Goal: Transaction & Acquisition: Purchase product/service

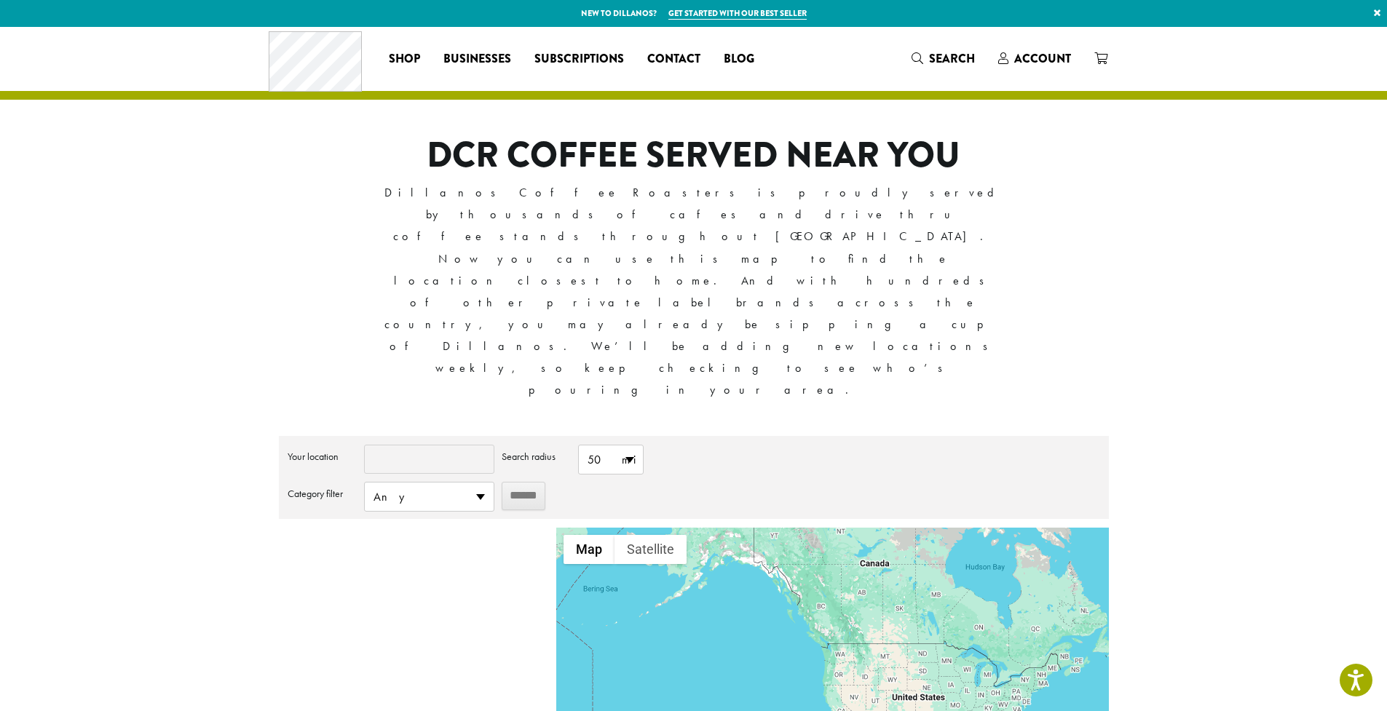
type input "*****"
click at [416, 445] on input "*****" at bounding box center [429, 459] width 130 height 29
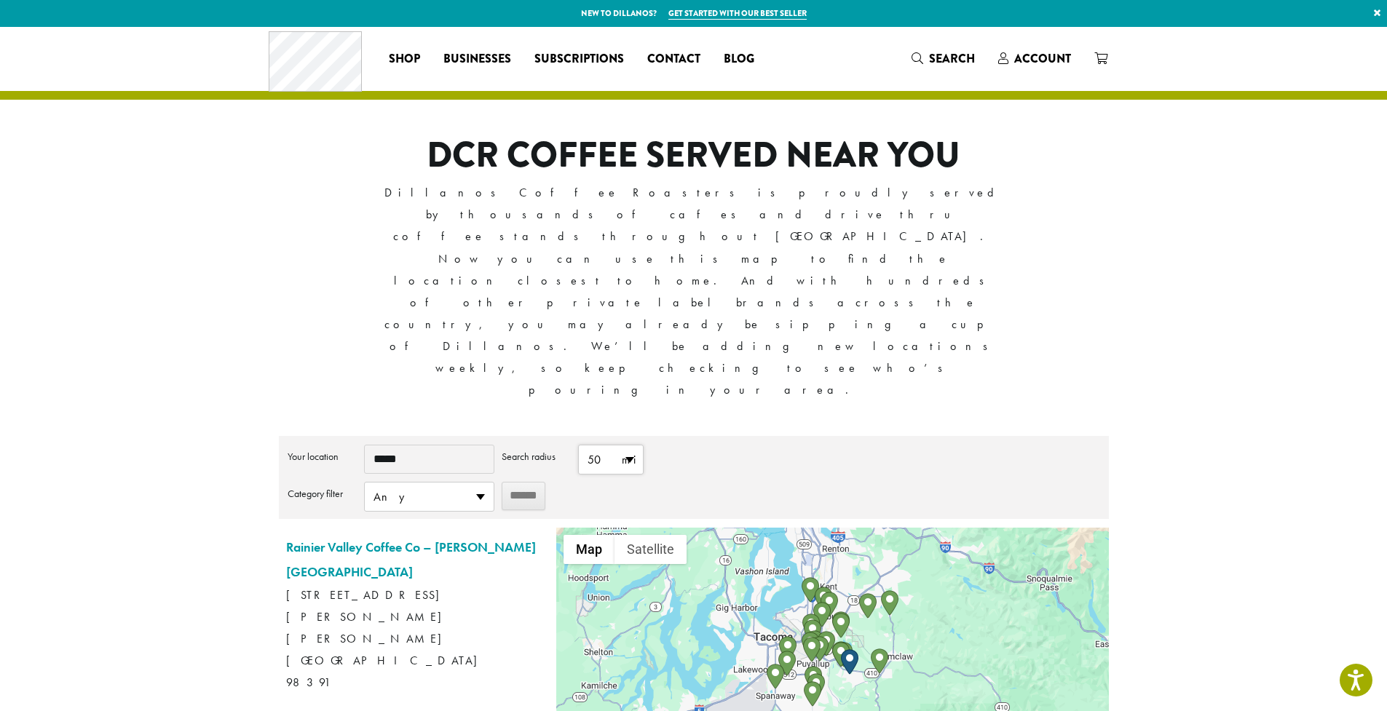
click at [631, 446] on span "50 mi" at bounding box center [611, 460] width 64 height 28
click at [609, 474] on li "10 mi" at bounding box center [611, 488] width 64 height 28
click at [532, 482] on input "******" at bounding box center [524, 496] width 44 height 28
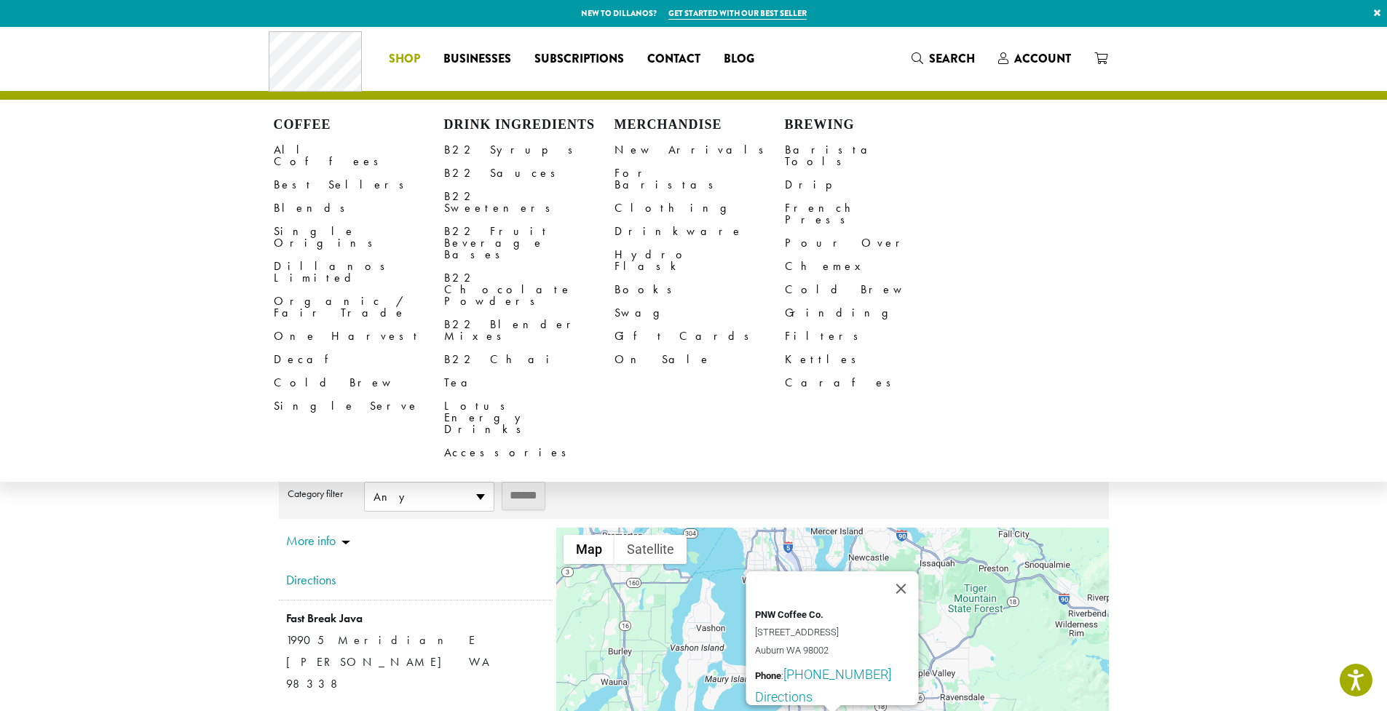
click at [407, 59] on li "Coffee All Coffees Best Sellers Blends Single Origins Dillanos Limited Organic …" at bounding box center [404, 58] width 55 height 23
click at [308, 348] on link "Decaf" at bounding box center [359, 359] width 170 height 23
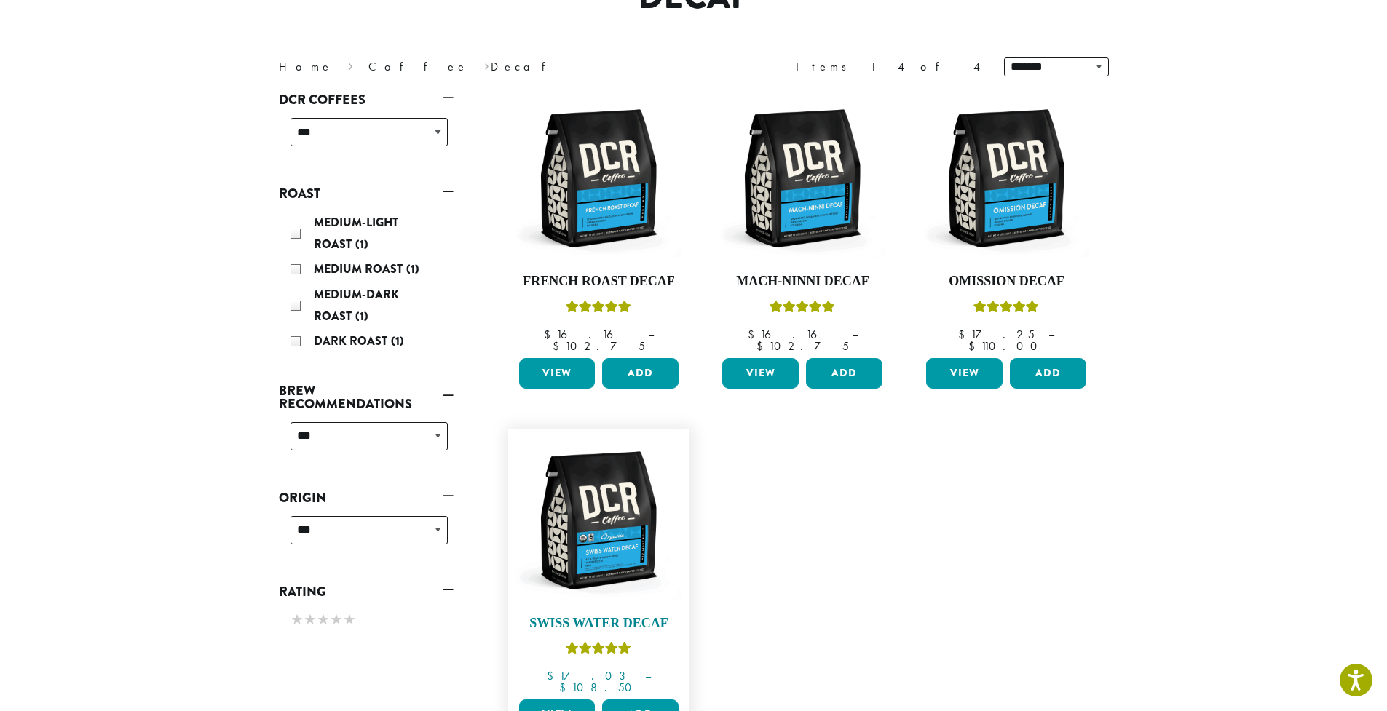
scroll to position [199, 0]
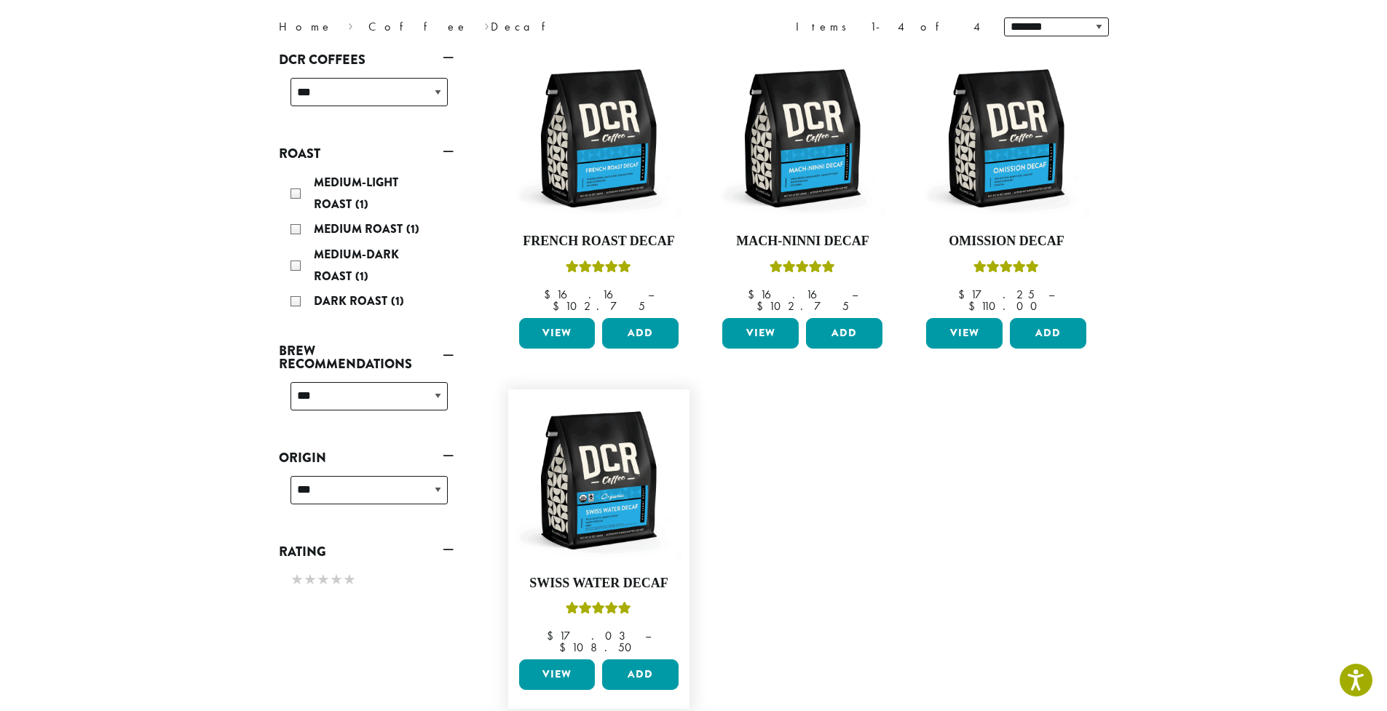
click at [557, 660] on link "View" at bounding box center [557, 675] width 76 height 31
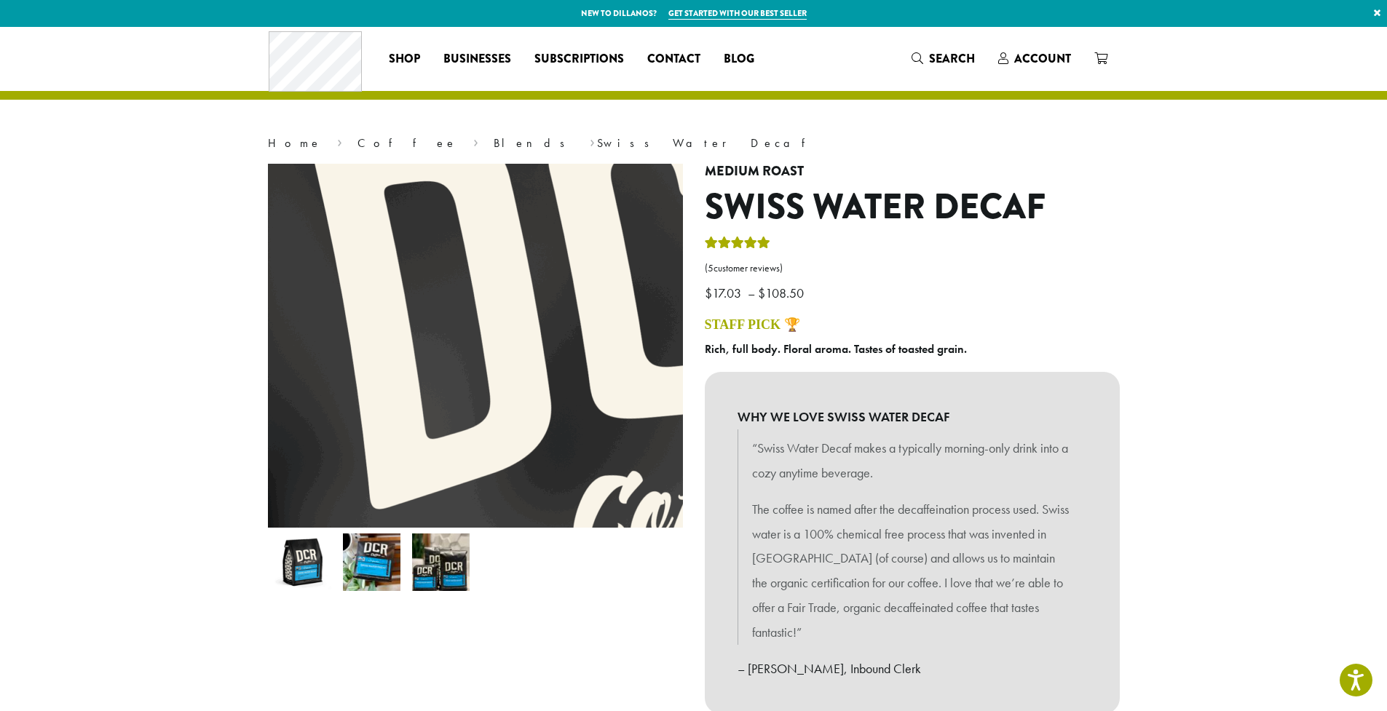
scroll to position [245, 0]
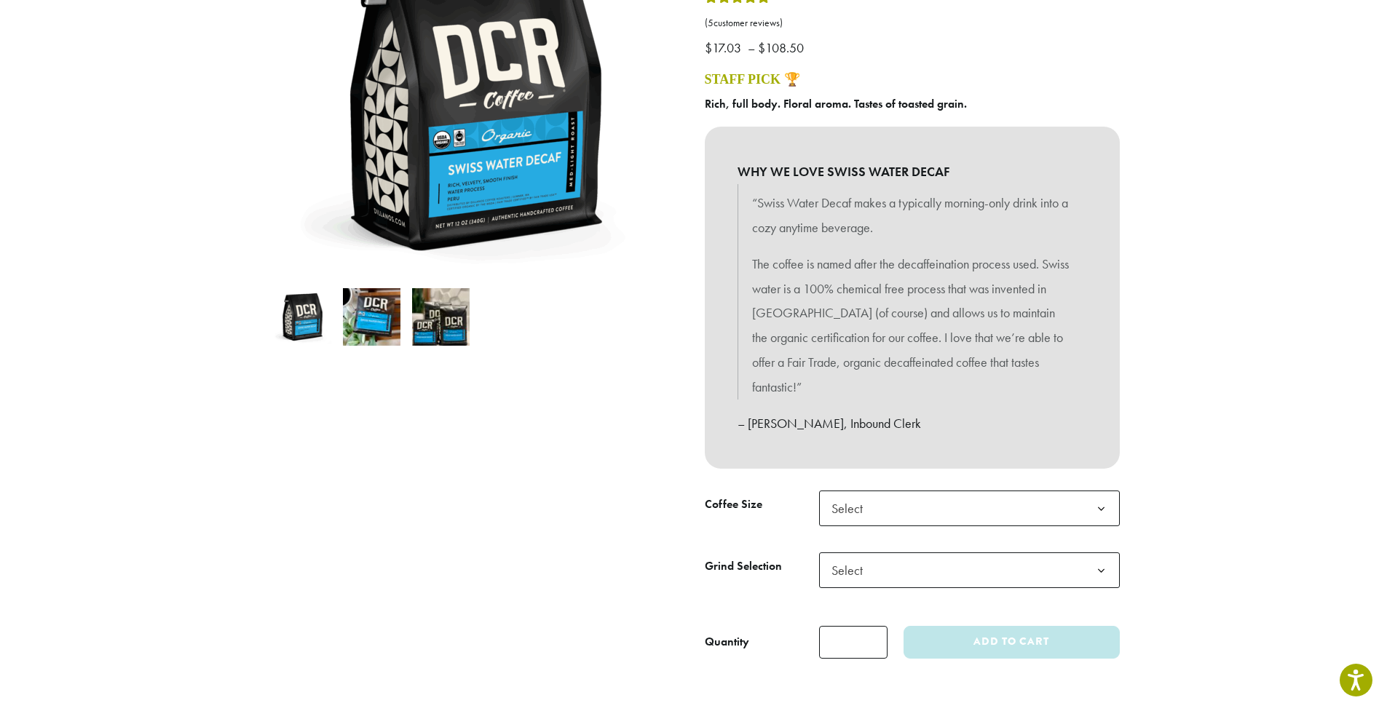
click at [1109, 497] on b at bounding box center [1101, 509] width 36 height 36
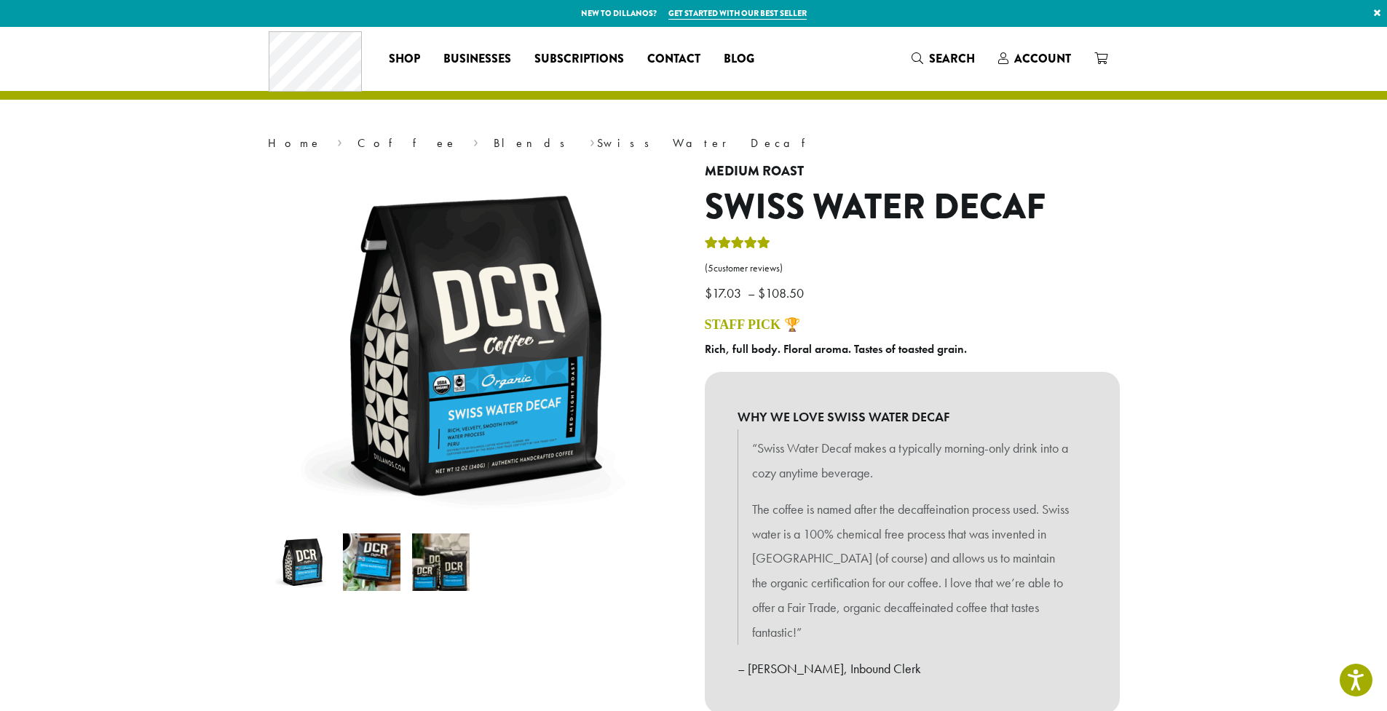
scroll to position [296, 0]
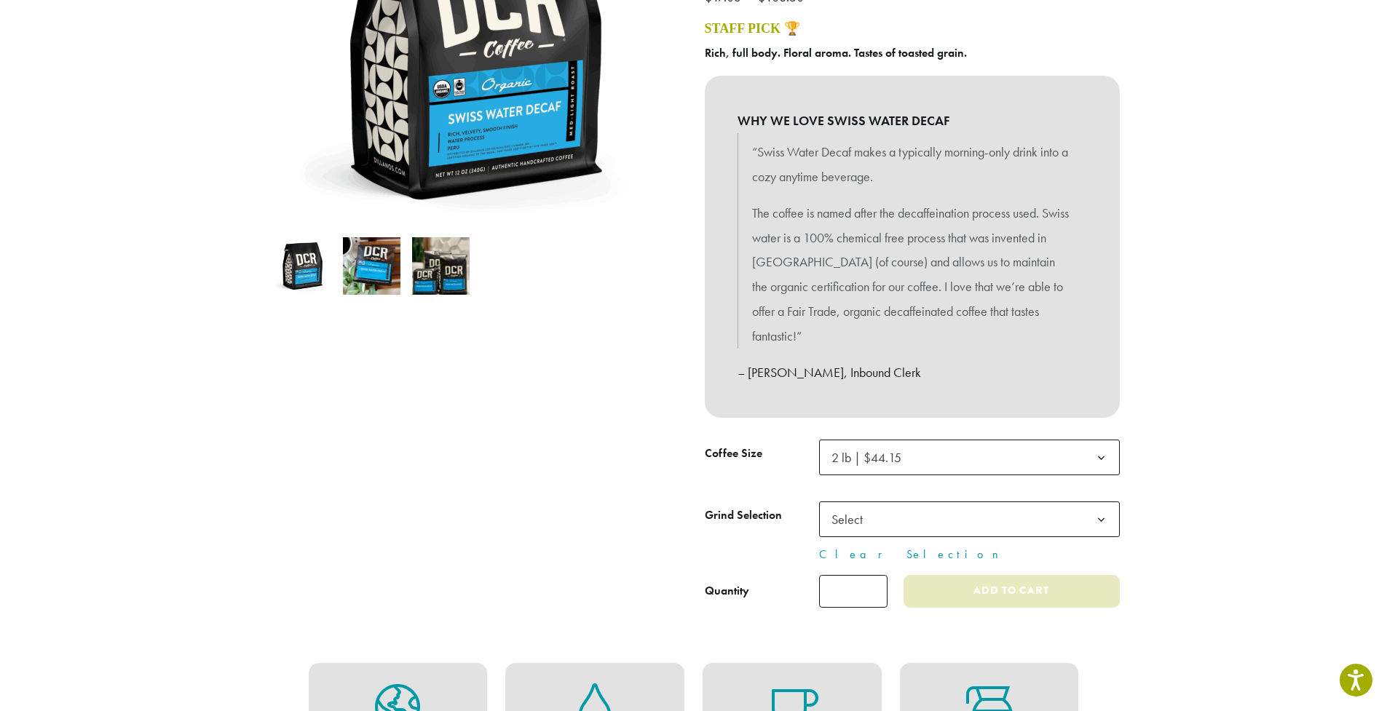
click at [965, 583] on button "Add to cart" at bounding box center [1010, 591] width 215 height 33
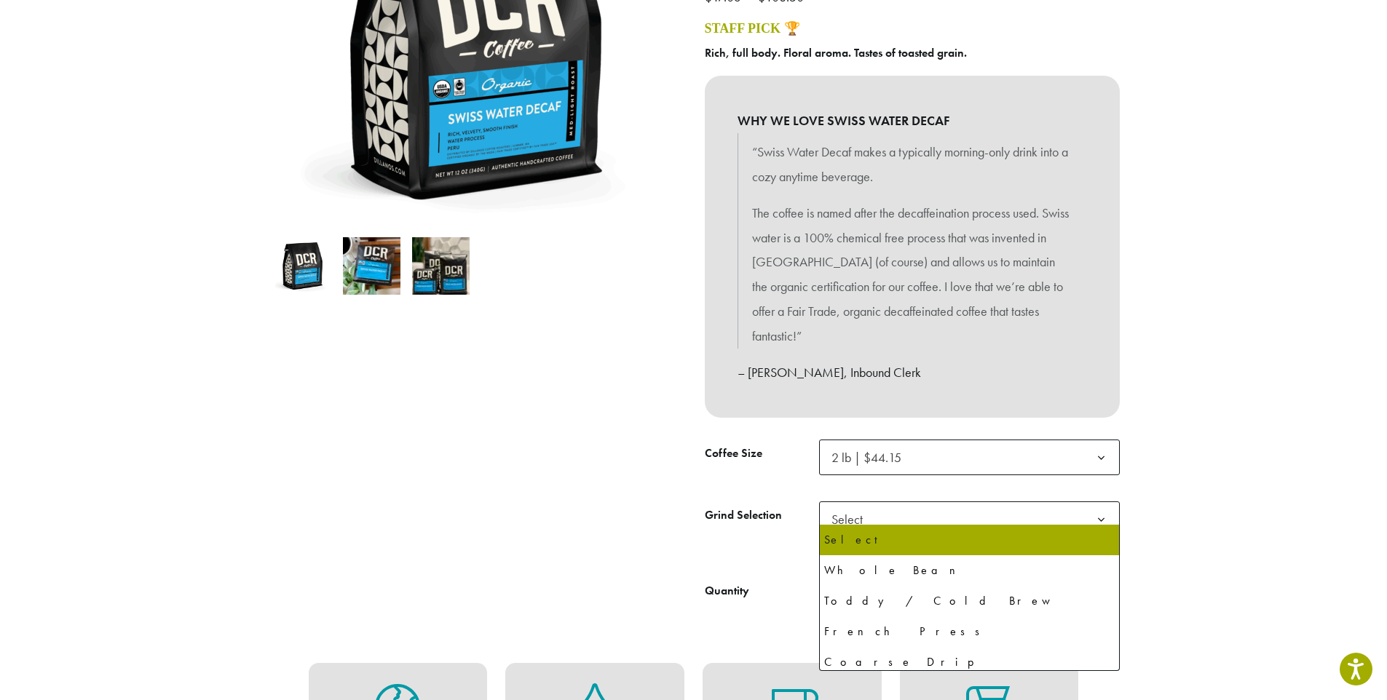
click at [1039, 507] on span "Select" at bounding box center [969, 520] width 301 height 36
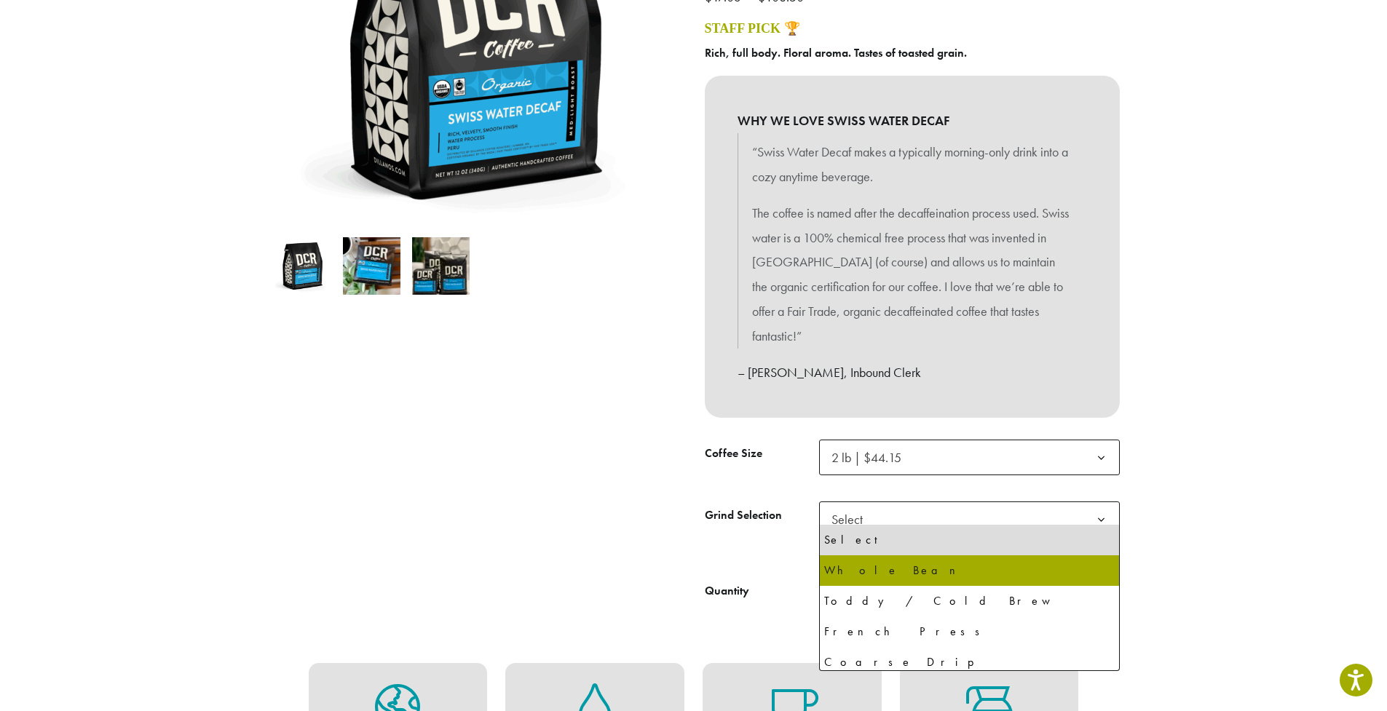
select select "**********"
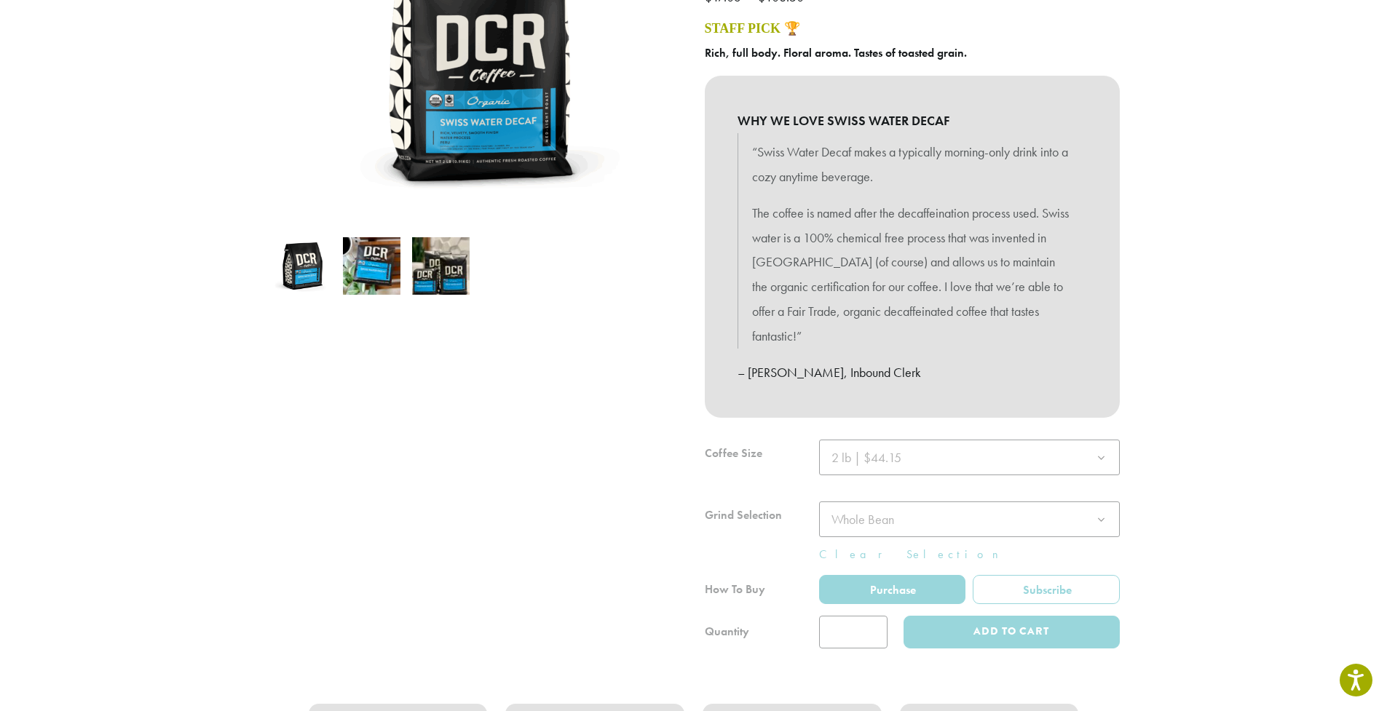
scroll to position [299, 0]
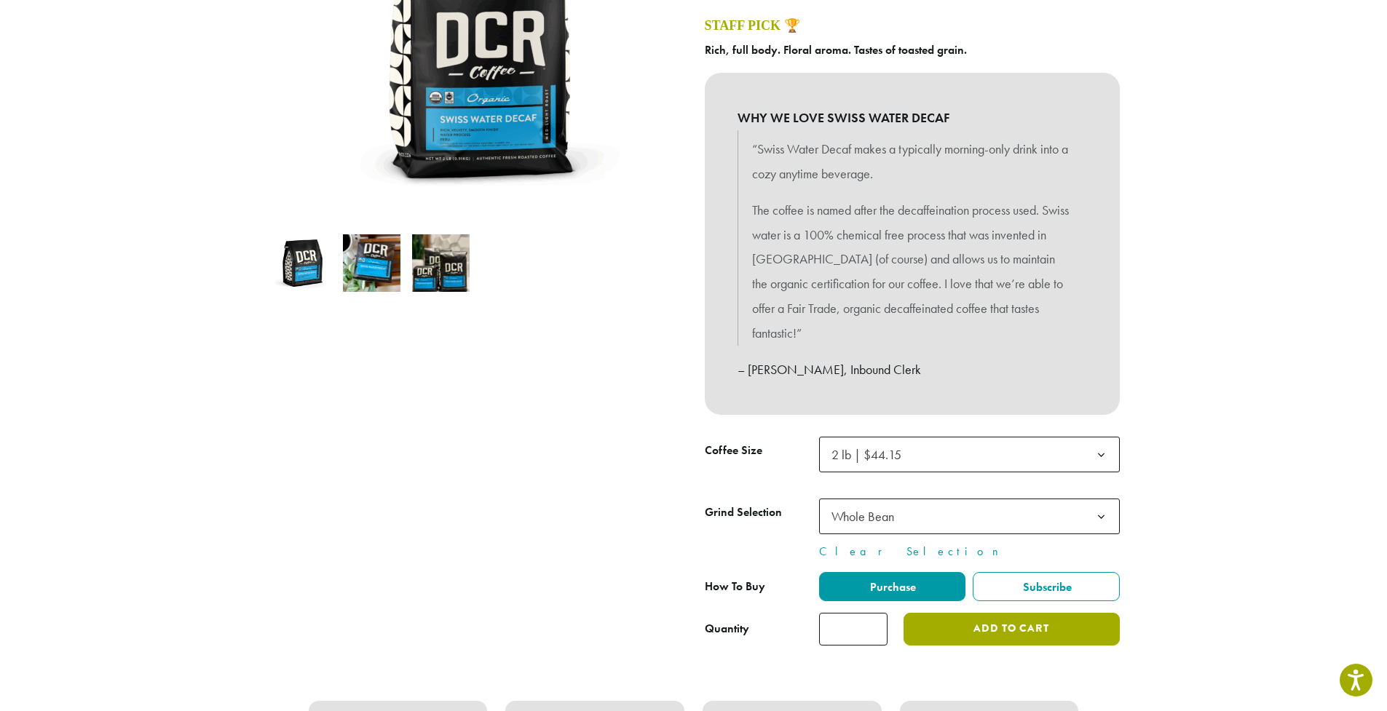
click at [1037, 618] on button "Add to cart" at bounding box center [1010, 629] width 215 height 33
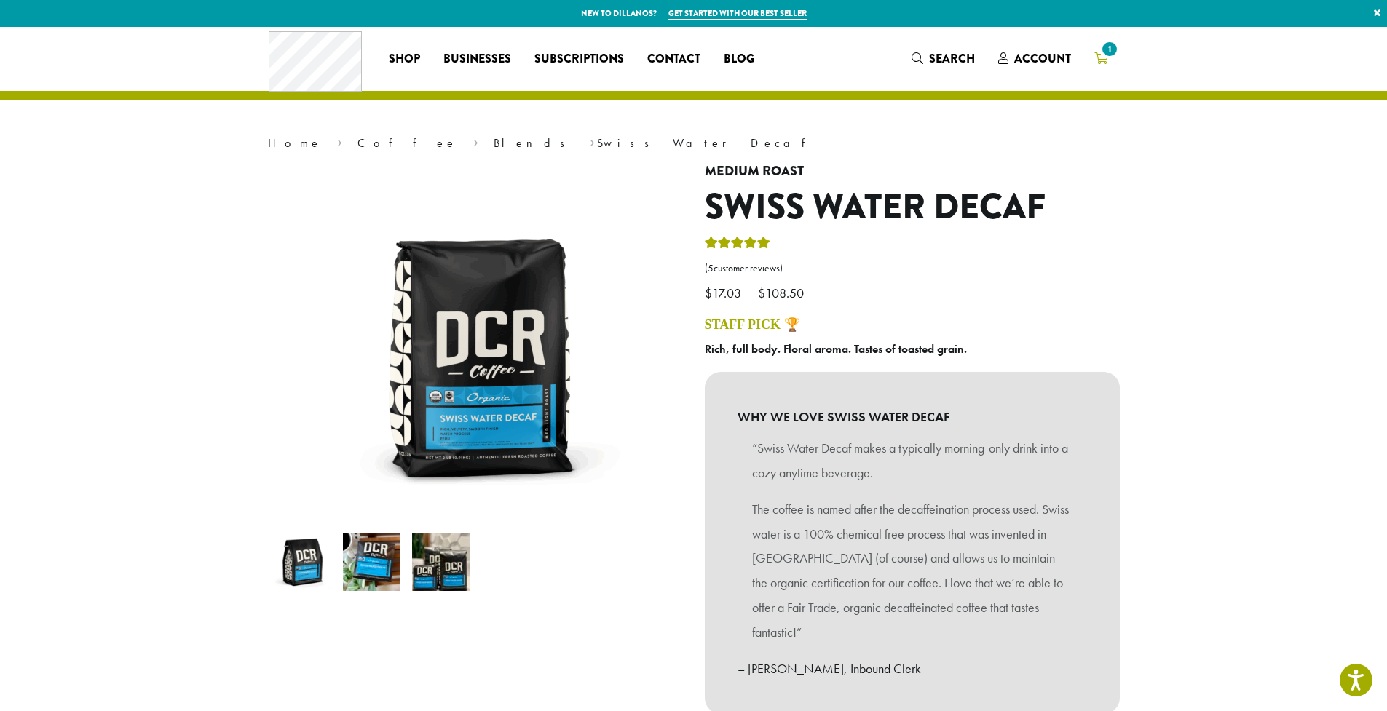
click at [1107, 57] on span "1" at bounding box center [1109, 49] width 20 height 20
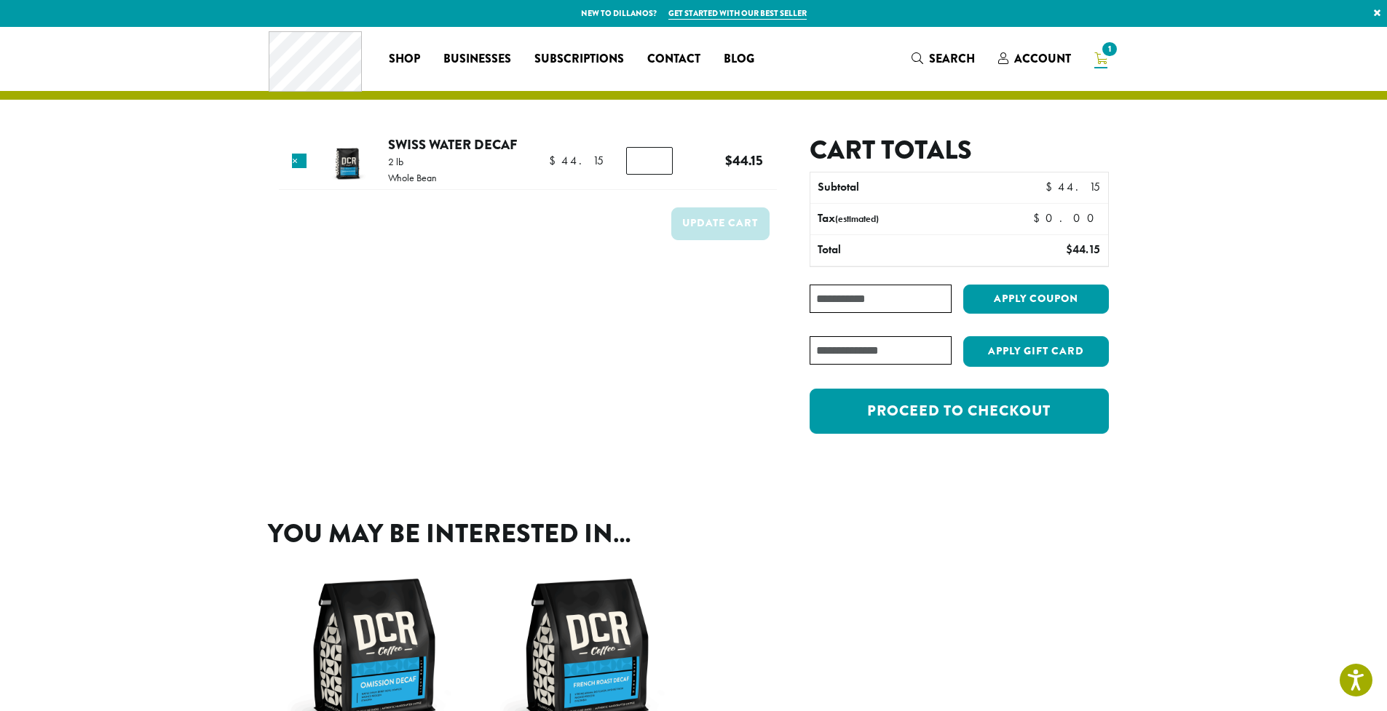
scroll to position [3, 0]
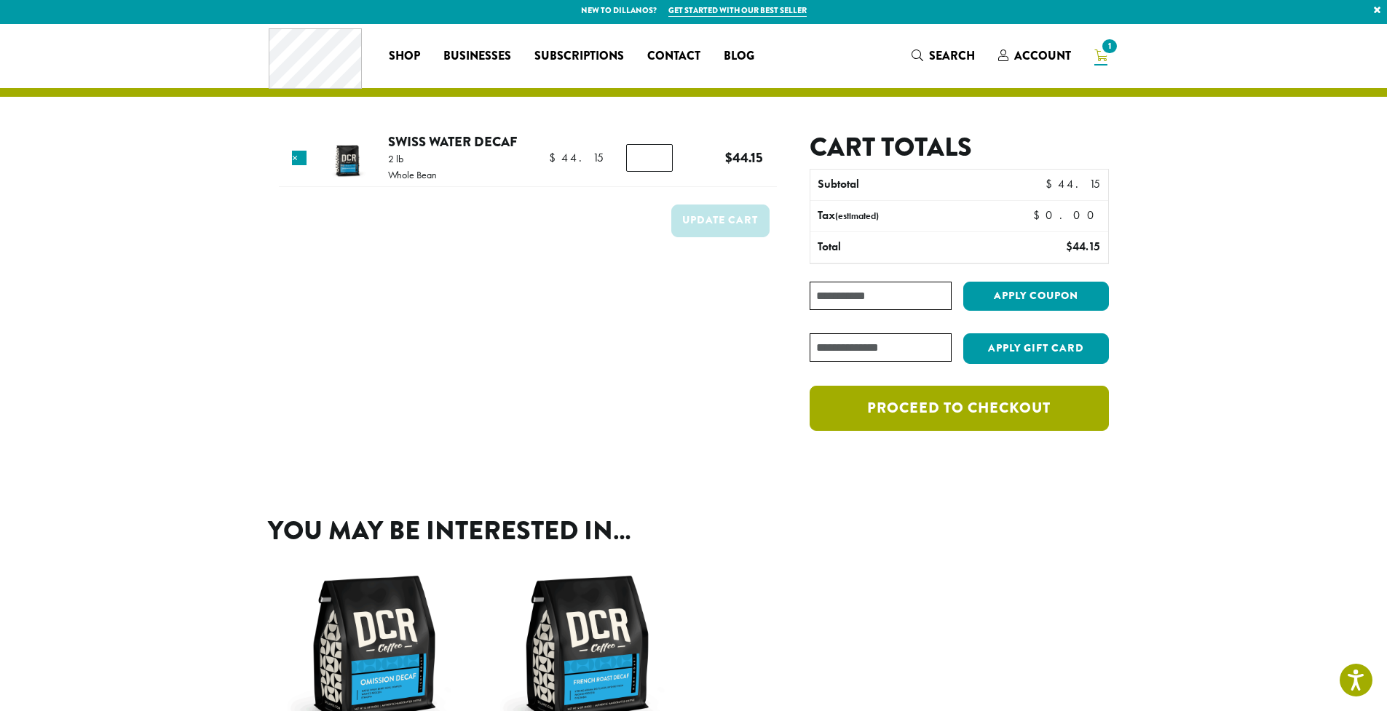
click at [961, 407] on link "Proceed to checkout" at bounding box center [959, 408] width 298 height 45
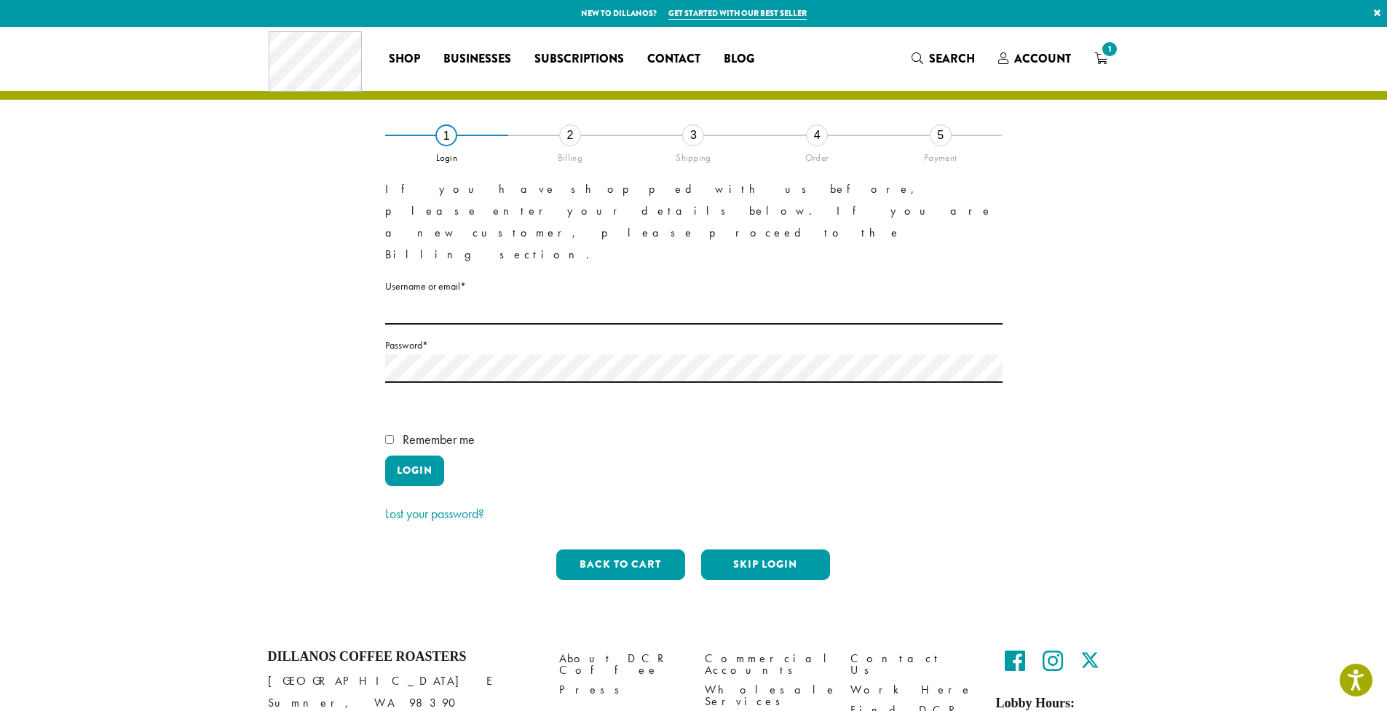
scroll to position [36, 0]
